Goal: Communication & Community: Ask a question

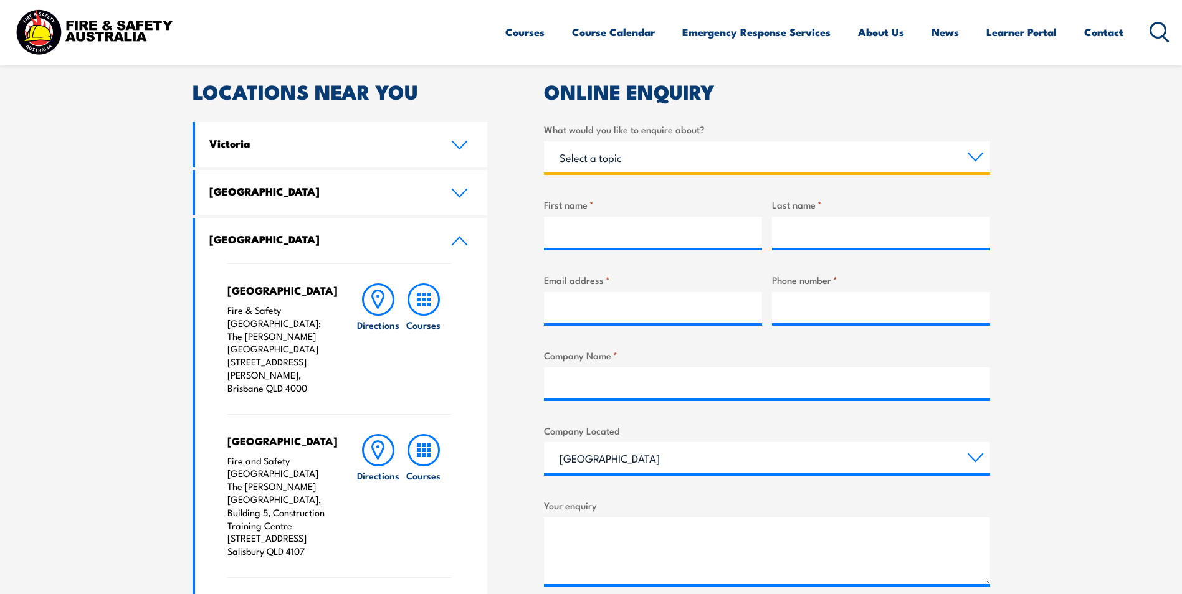
click at [973, 154] on select "Select a topic Training Emergency Response Services General Enquiry" at bounding box center [767, 156] width 446 height 31
select select "Training"
click at [544, 141] on select "Select a topic Training Emergency Response Services General Enquiry" at bounding box center [767, 156] width 446 height 31
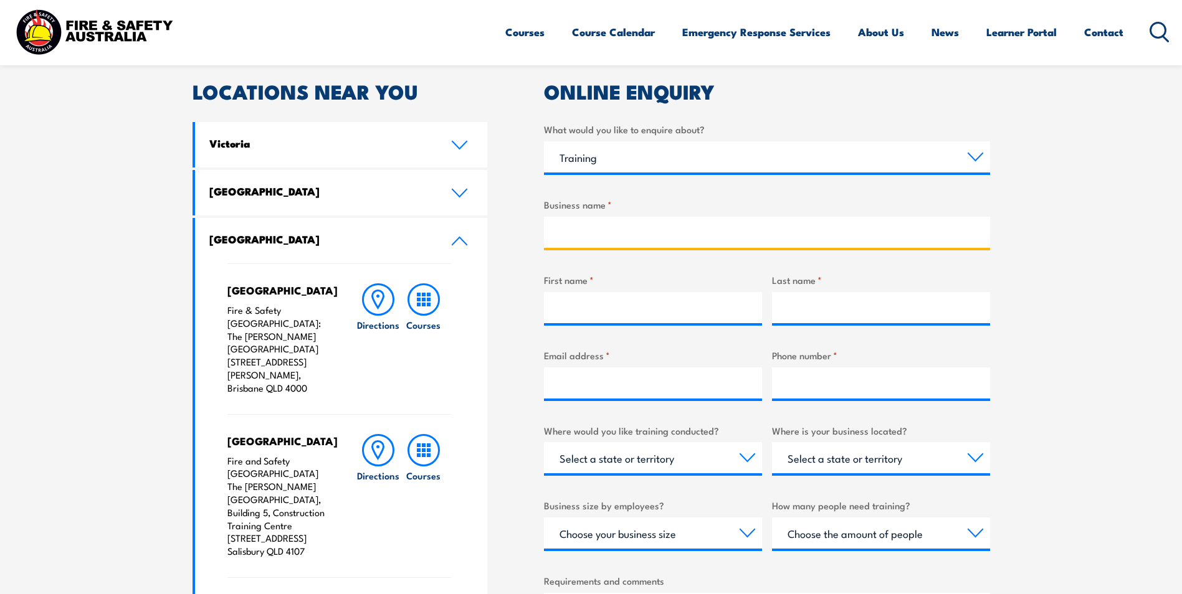
click at [626, 232] on input "Business name *" at bounding box center [767, 232] width 446 height 31
type input "Brolga Cranes & Equipment Pty Ltd"
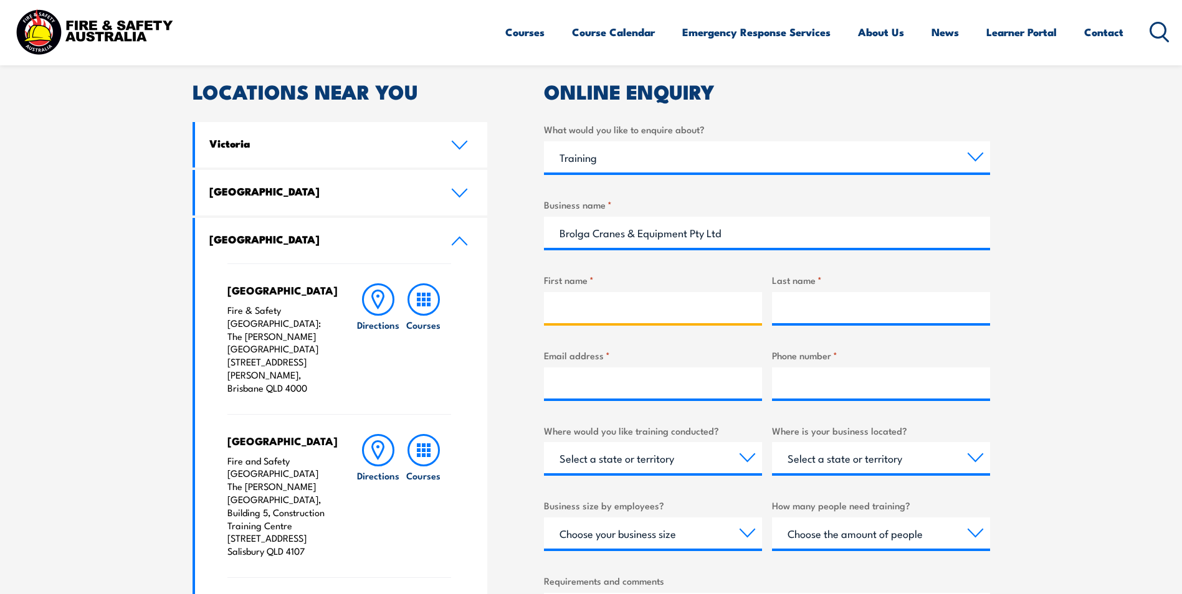
click at [641, 309] on input "First name *" at bounding box center [653, 307] width 218 height 31
type input "[PERSON_NAME]"
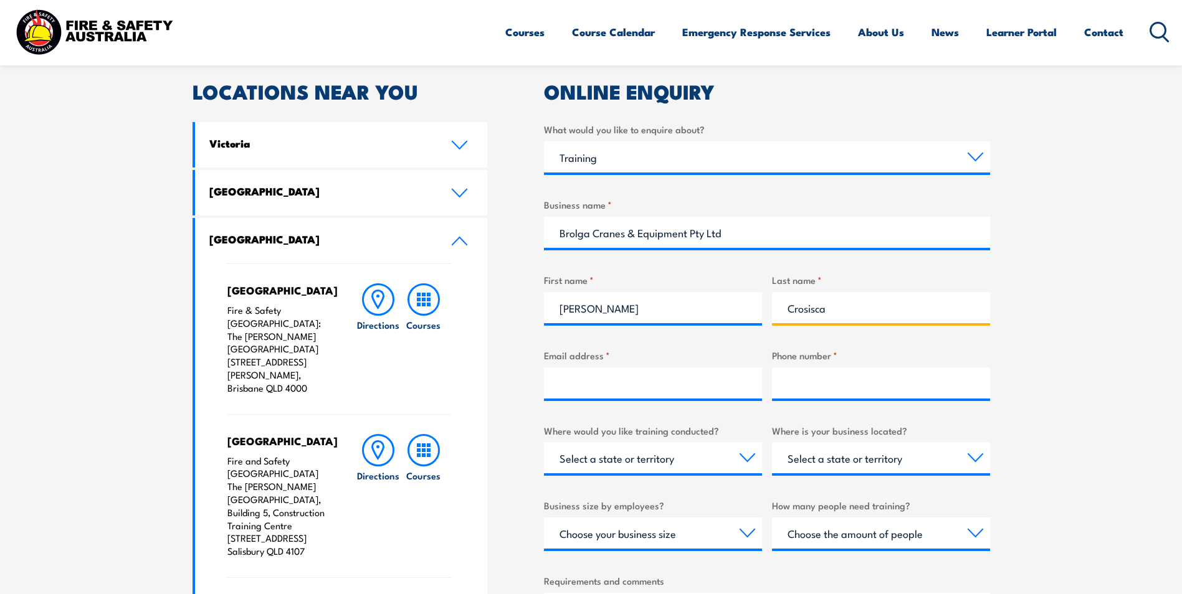
type input "Crosisca"
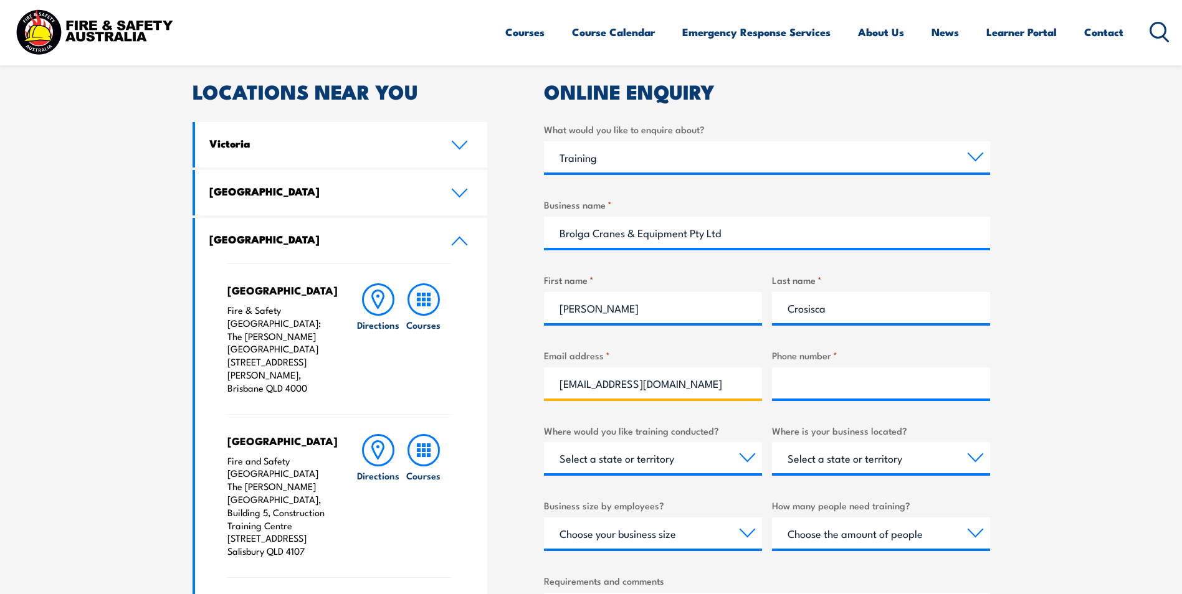
type input "[EMAIL_ADDRESS][DOMAIN_NAME]"
type input "0438 790 121"
click at [743, 453] on select "Select a state or territory Nationally - multiple locations [GEOGRAPHIC_DATA] […" at bounding box center [653, 457] width 218 height 31
select select "QLD"
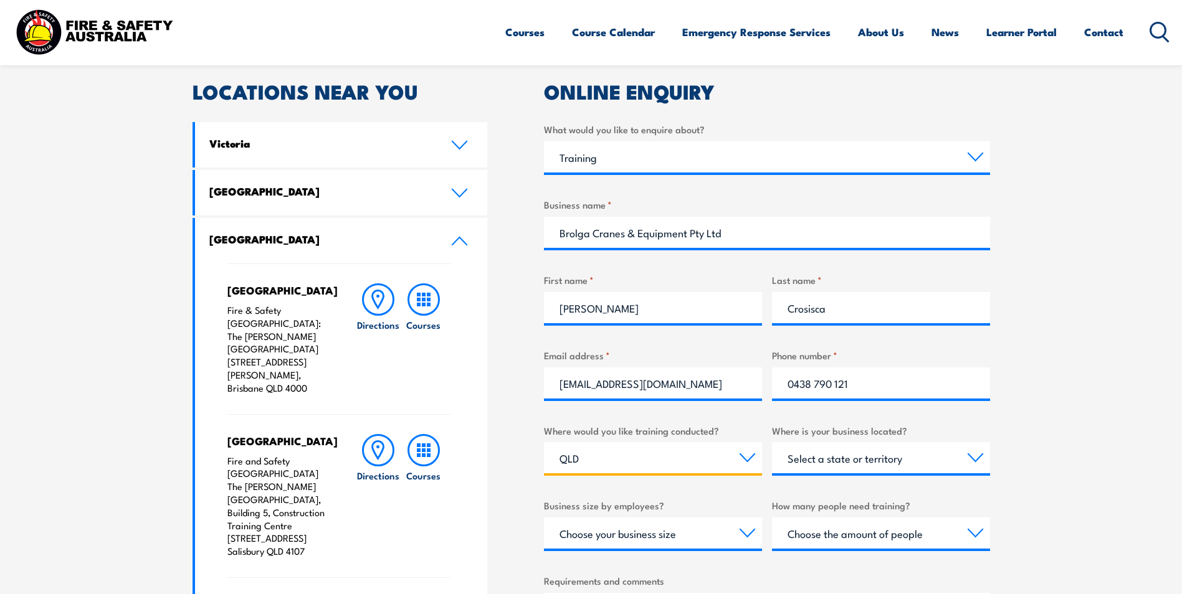
click at [544, 442] on select "Select a state or territory Nationally - multiple locations [GEOGRAPHIC_DATA] […" at bounding box center [653, 457] width 218 height 31
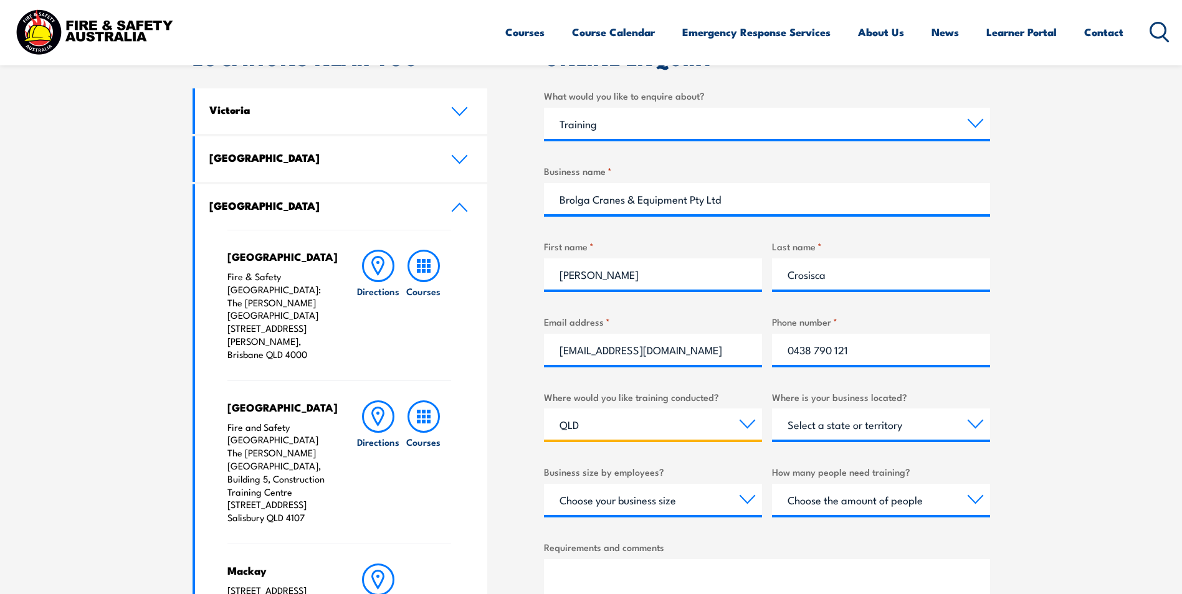
scroll to position [436, 0]
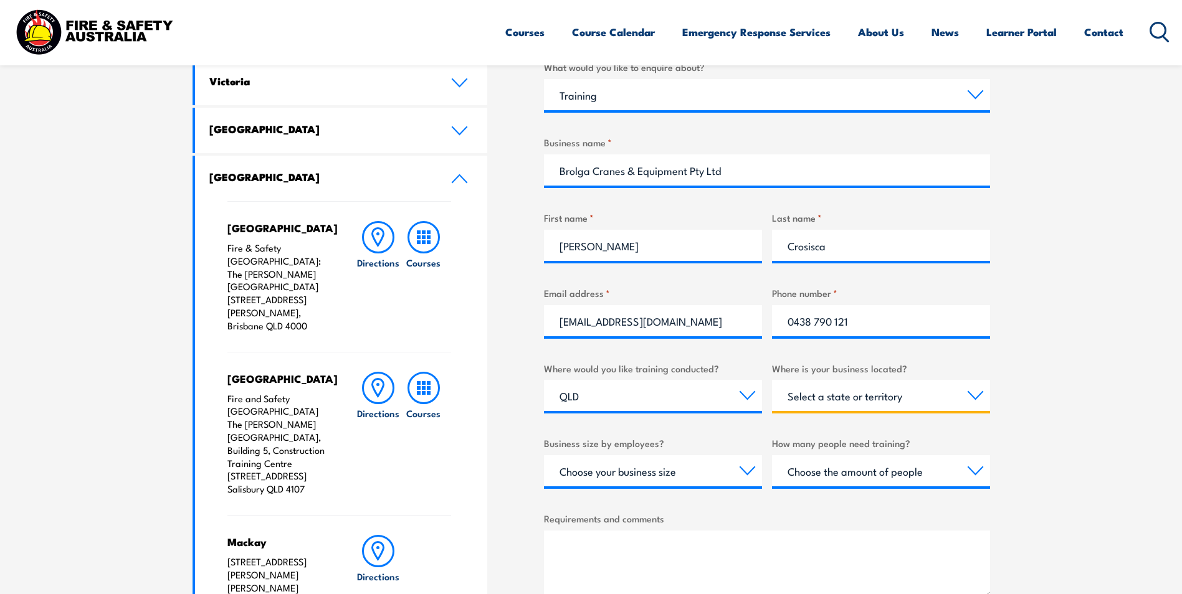
click at [965, 389] on select "Select a state or territory [GEOGRAPHIC_DATA] [GEOGRAPHIC_DATA] [GEOGRAPHIC_DAT…" at bounding box center [881, 395] width 218 height 31
select select "QLD"
click at [772, 380] on select "Select a state or territory [GEOGRAPHIC_DATA] [GEOGRAPHIC_DATA] [GEOGRAPHIC_DAT…" at bounding box center [881, 395] width 218 height 31
click at [747, 470] on select "Choose your business size 1 to 19 20 to 199 200+" at bounding box center [653, 470] width 218 height 31
select select "20 to 199"
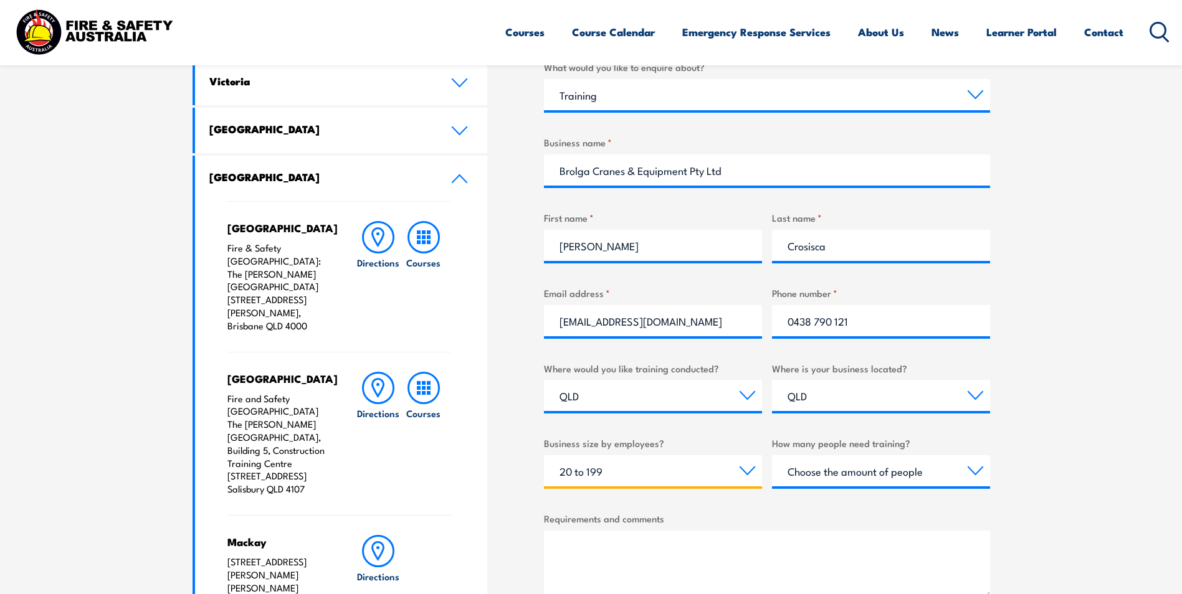
click at [544, 455] on select "Choose your business size 1 to 19 20 to 199 200+" at bounding box center [653, 470] width 218 height 31
click at [976, 474] on select "Choose the amount of people 1 to 4 5 to 19 20+" at bounding box center [881, 470] width 218 height 31
select select "1 to 4"
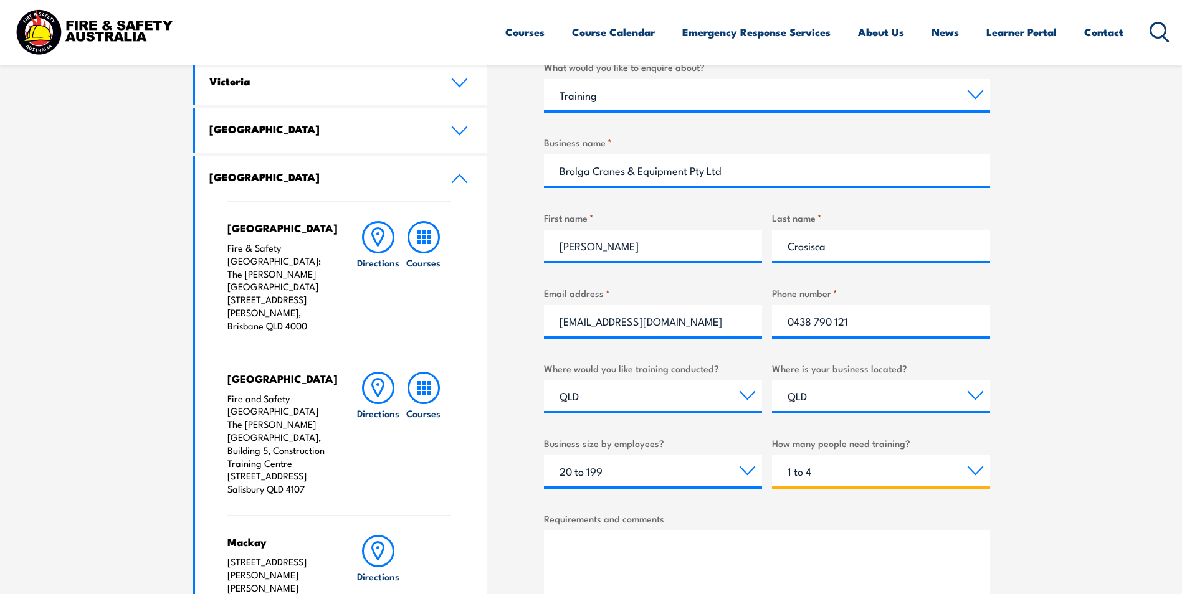
click at [772, 455] on select "Choose the amount of people 1 to 4 5 to 19 20+" at bounding box center [881, 470] width 218 height 31
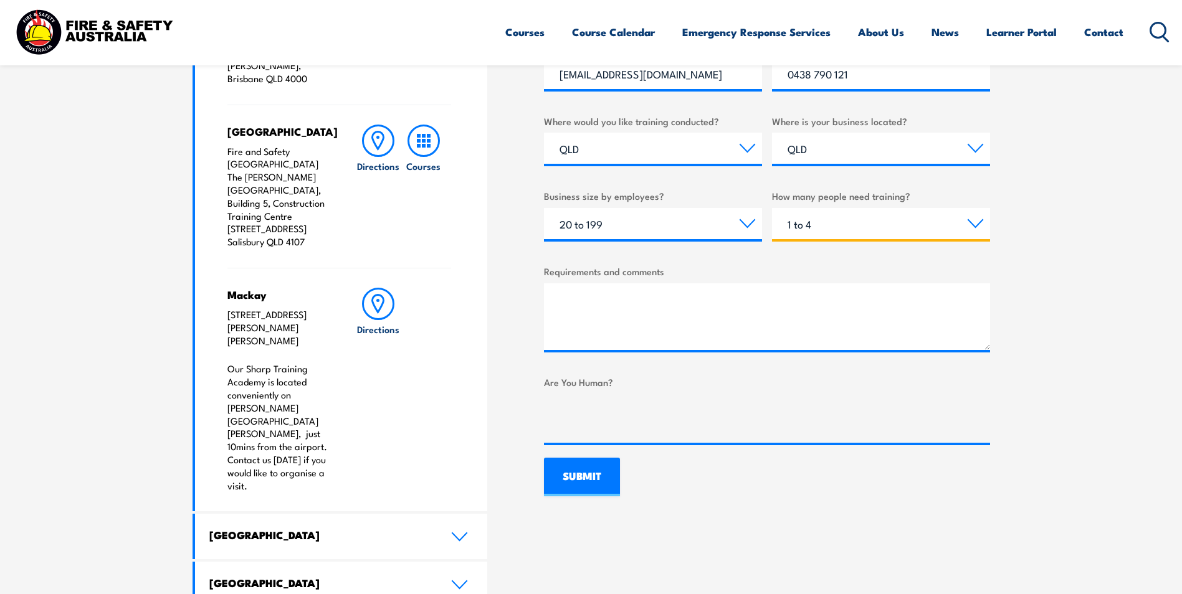
scroll to position [623, 0]
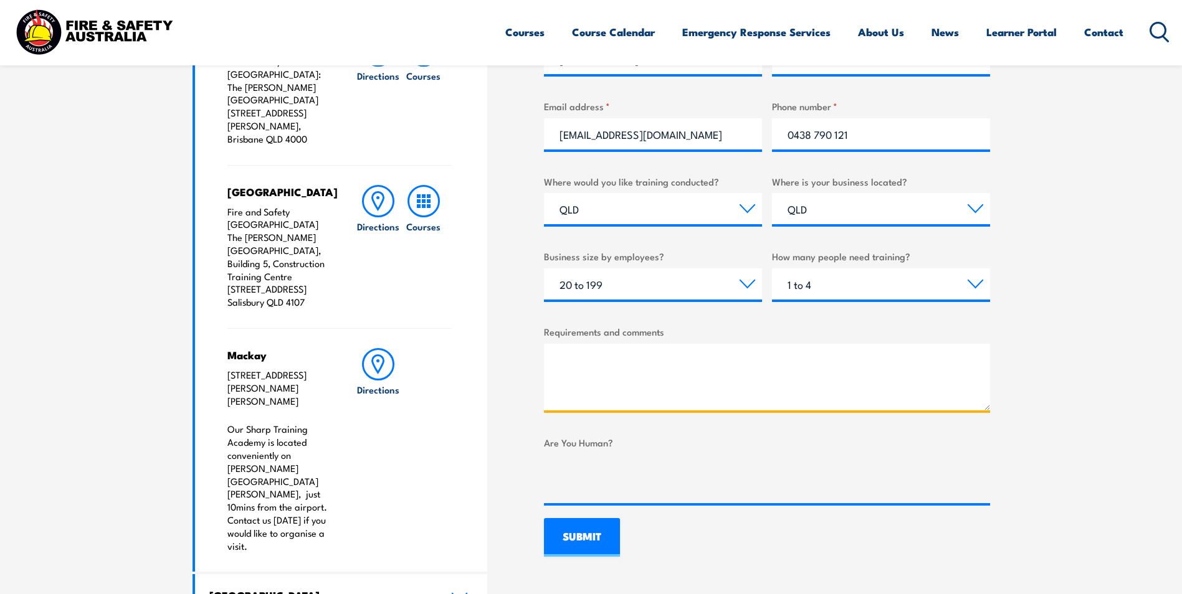
click at [702, 361] on textarea "Requirements and comments" at bounding box center [767, 377] width 446 height 67
type textarea "Good Afternoon"
